Goal: Task Accomplishment & Management: Use online tool/utility

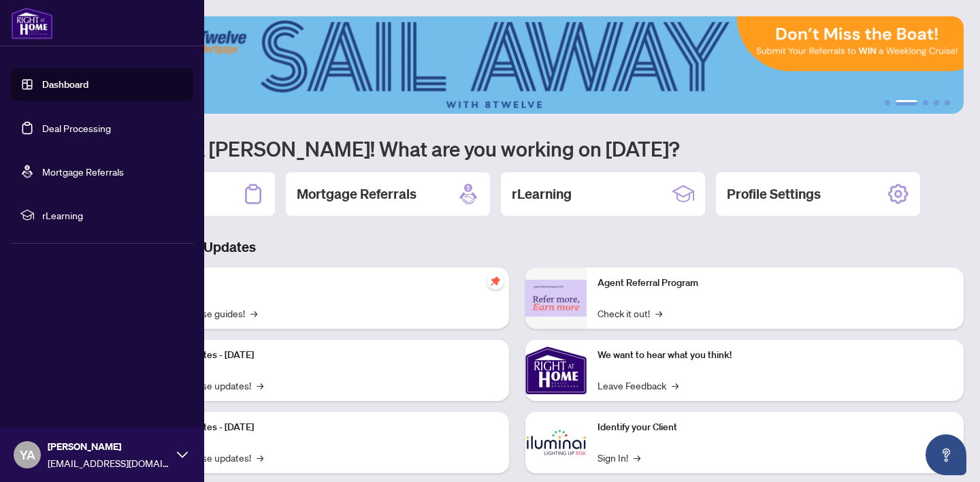
click at [65, 130] on link "Deal Processing" at bounding box center [76, 128] width 69 height 12
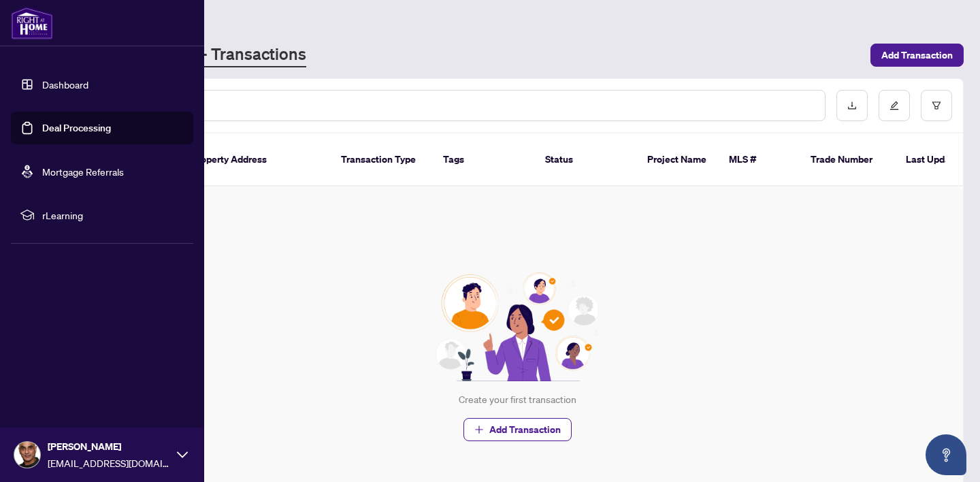
click at [80, 86] on link "Dashboard" at bounding box center [65, 84] width 46 height 12
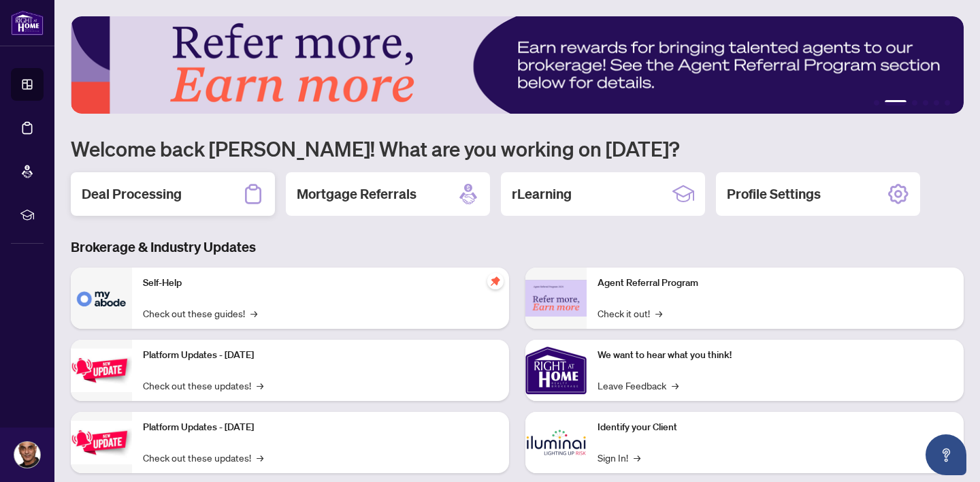
click at [168, 198] on h2 "Deal Processing" at bounding box center [132, 193] width 100 height 19
